Goal: Task Accomplishment & Management: Manage account settings

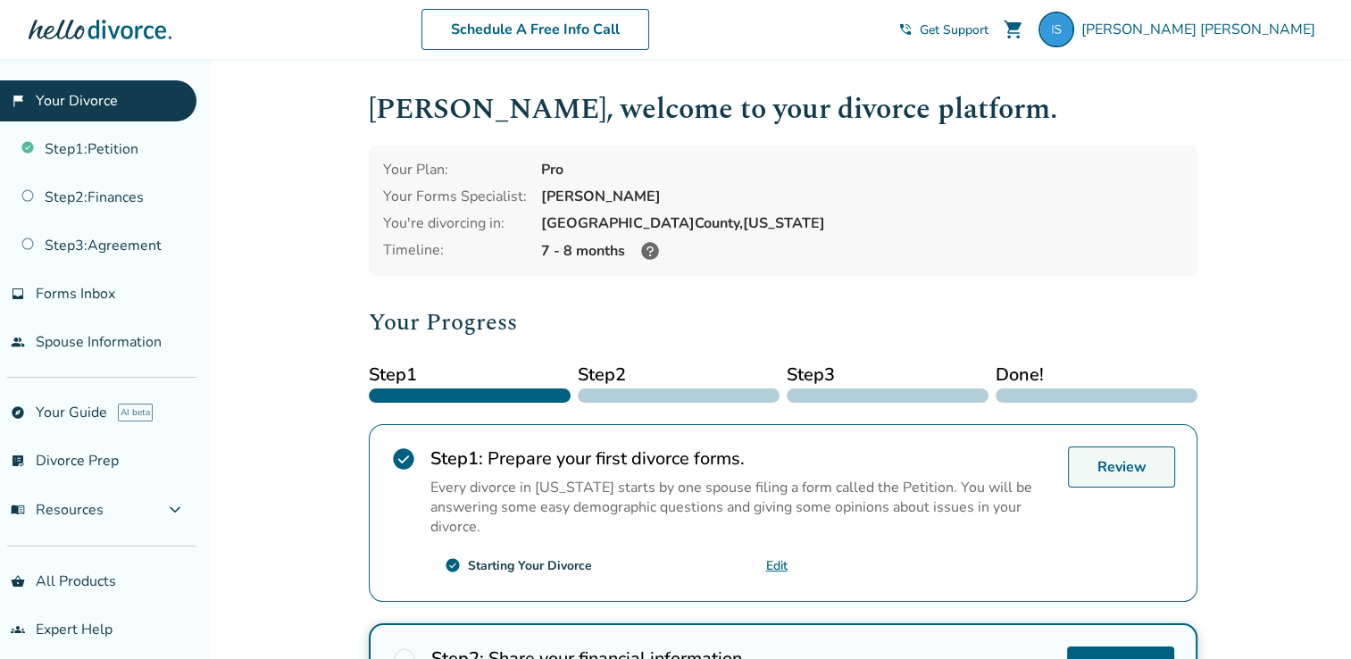
click at [1101, 470] on link "Review" at bounding box center [1121, 467] width 107 height 41
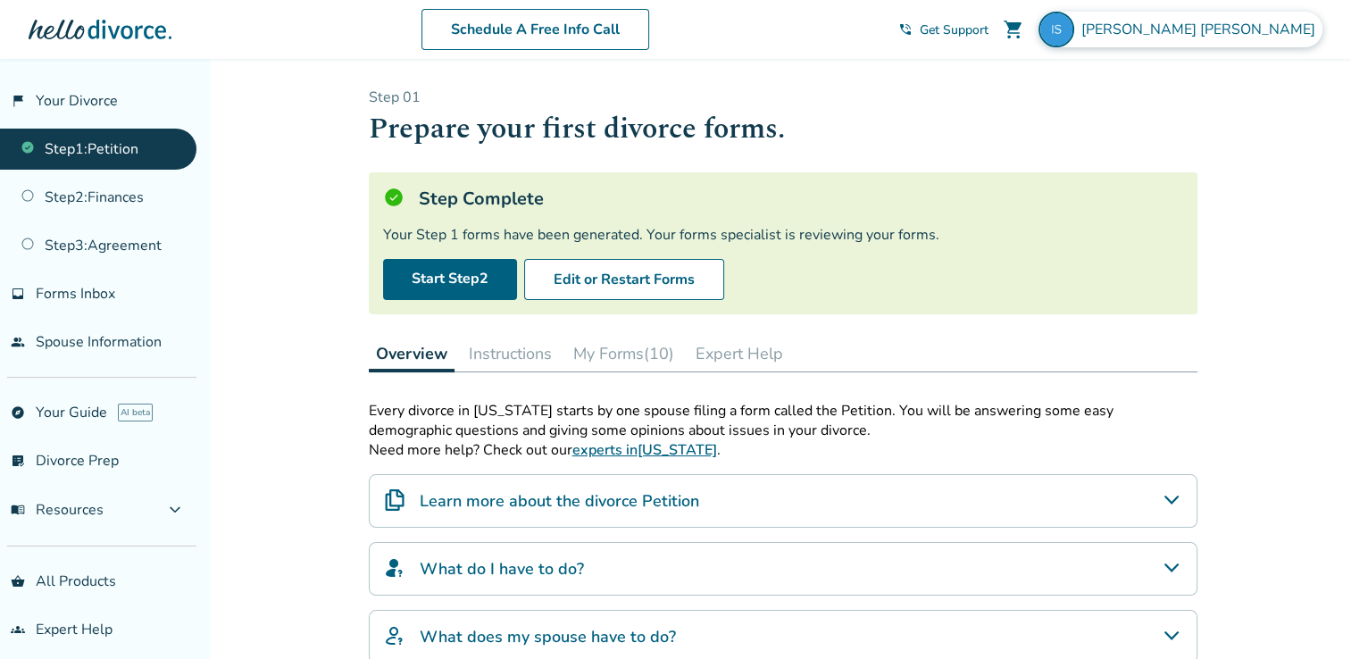
click at [1247, 34] on span "[PERSON_NAME]" at bounding box center [1201, 30] width 241 height 20
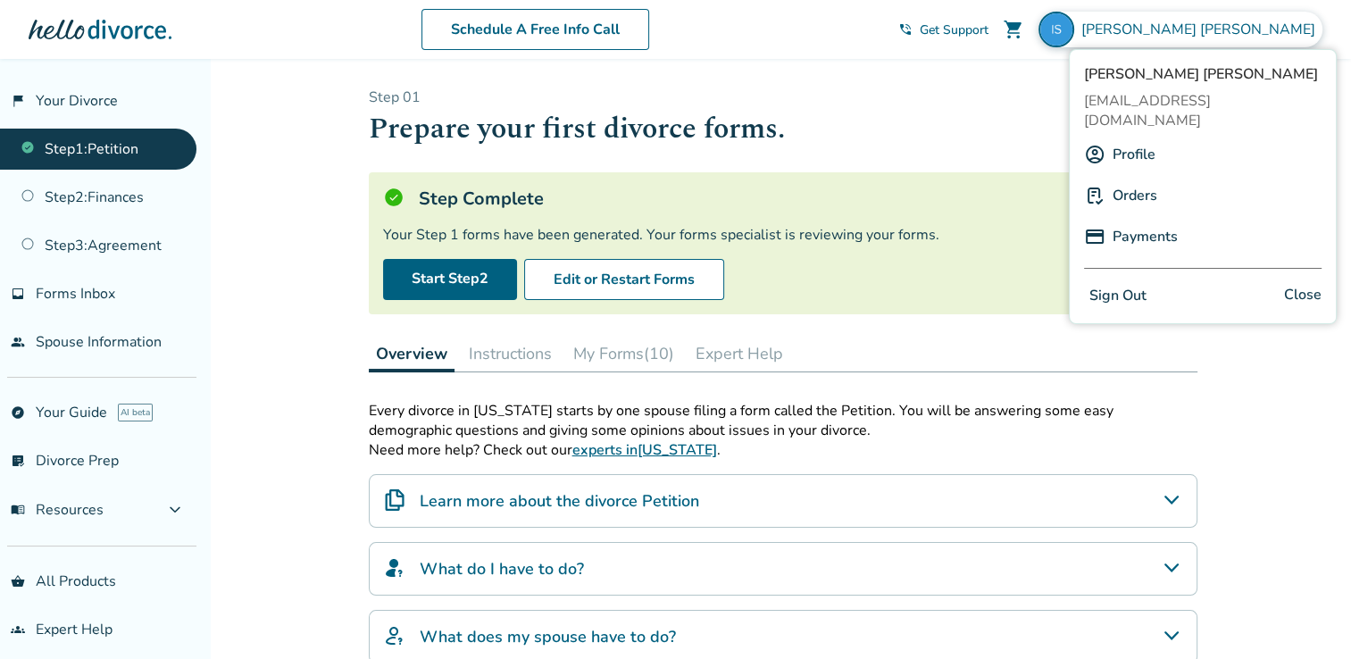
click at [1126, 283] on button "Sign Out" at bounding box center [1118, 296] width 68 height 26
